Goal: Find specific page/section: Find specific page/section

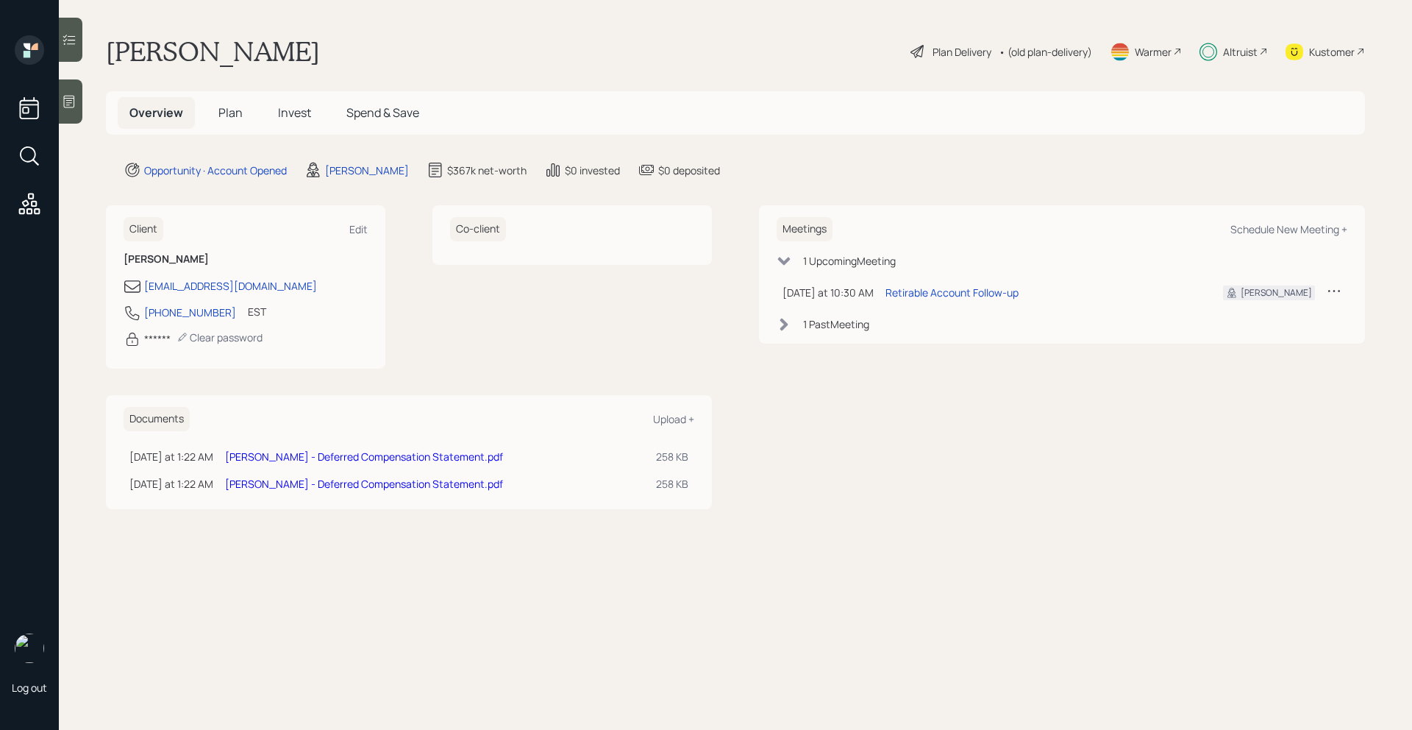
click at [421, 455] on link "Denise Waghorn - Deferred Compensation Statement.pdf" at bounding box center [364, 456] width 278 height 14
click at [223, 108] on span "Plan" at bounding box center [230, 112] width 24 height 16
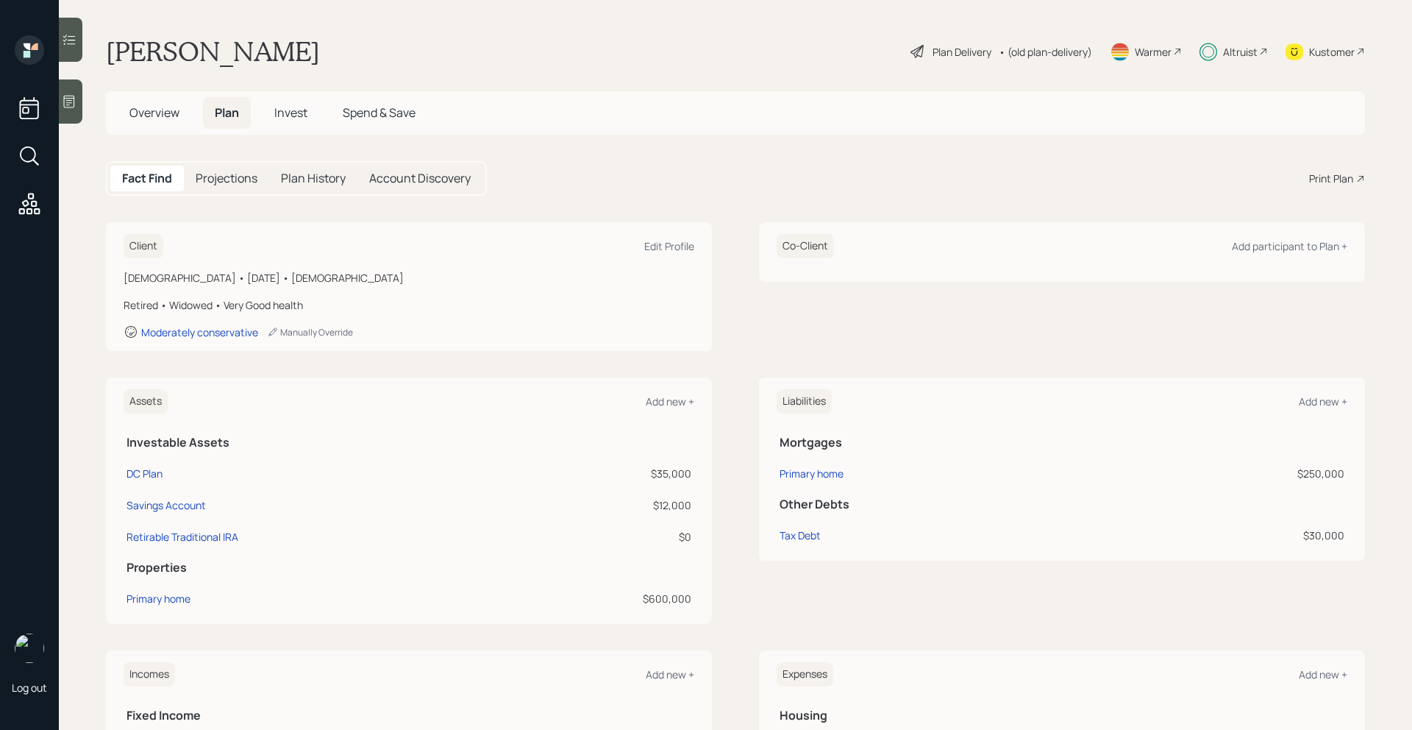
click at [293, 116] on span "Invest" at bounding box center [290, 112] width 33 height 16
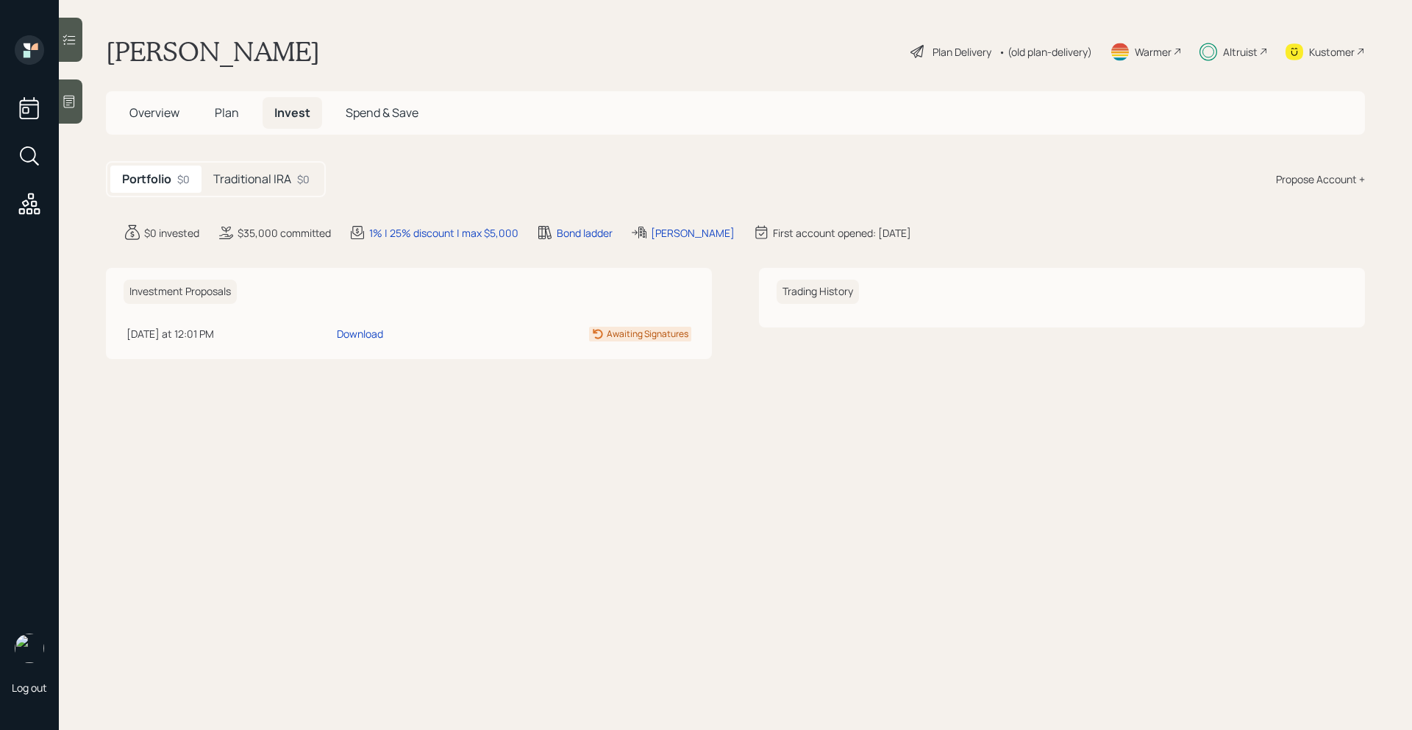
click at [238, 117] on span "Plan" at bounding box center [227, 112] width 24 height 16
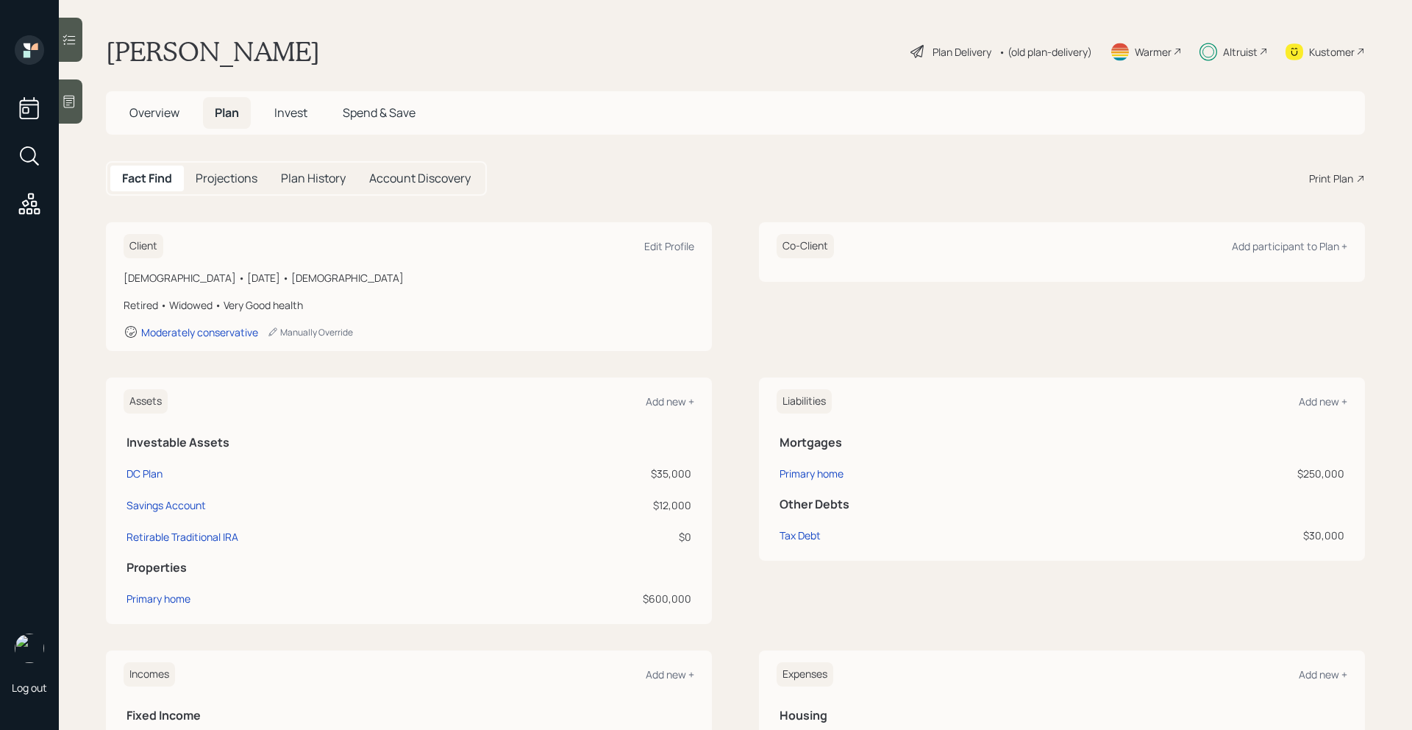
click at [174, 111] on span "Overview" at bounding box center [154, 112] width 50 height 16
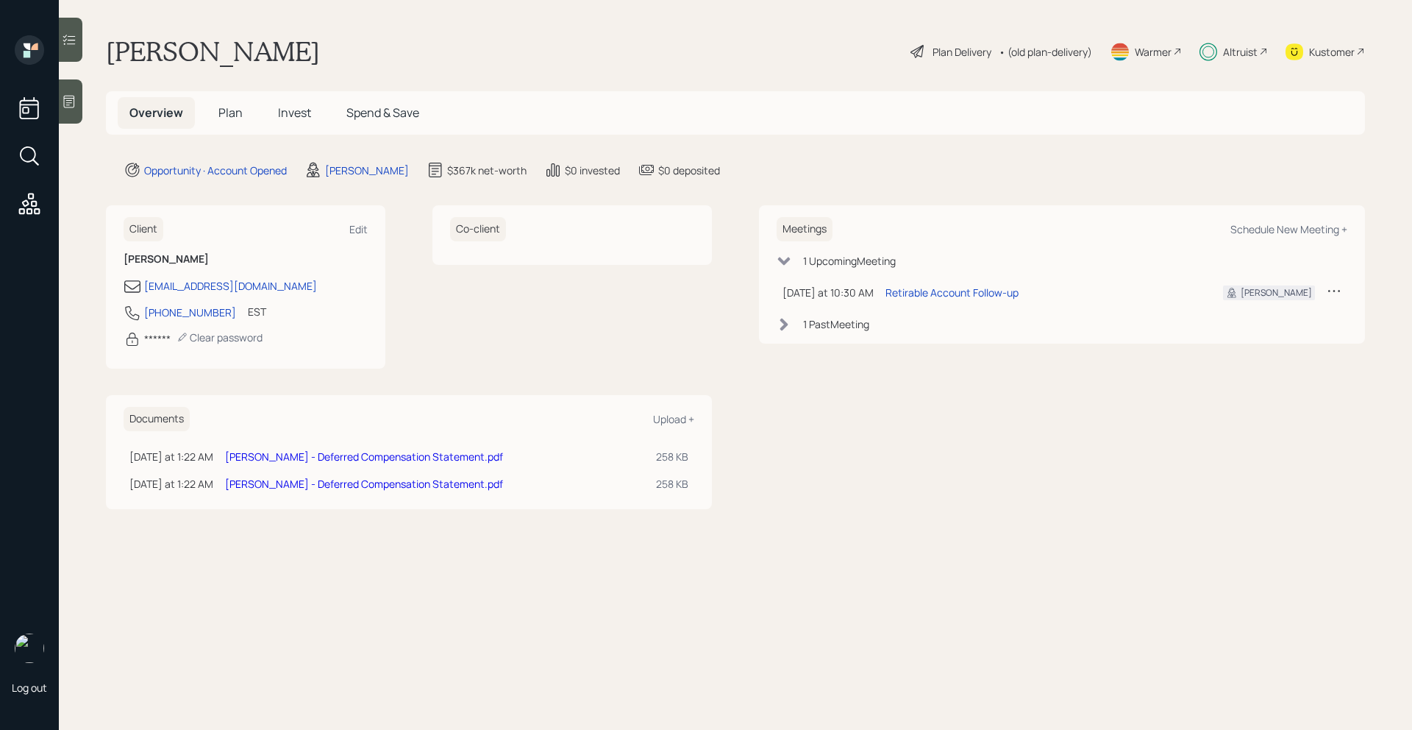
click at [320, 483] on link "Denise Waghorn - Deferred Compensation Statement.pdf" at bounding box center [364, 484] width 278 height 14
click at [241, 117] on h5 "Plan" at bounding box center [231, 113] width 48 height 32
